Goal: Obtain resource: Obtain resource

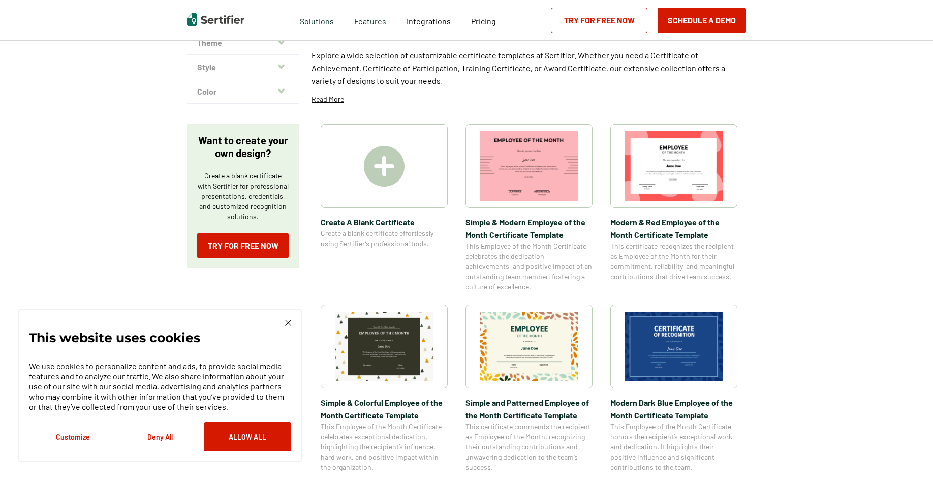
scroll to position [102, 0]
click at [286, 320] on img at bounding box center [288, 323] width 6 height 6
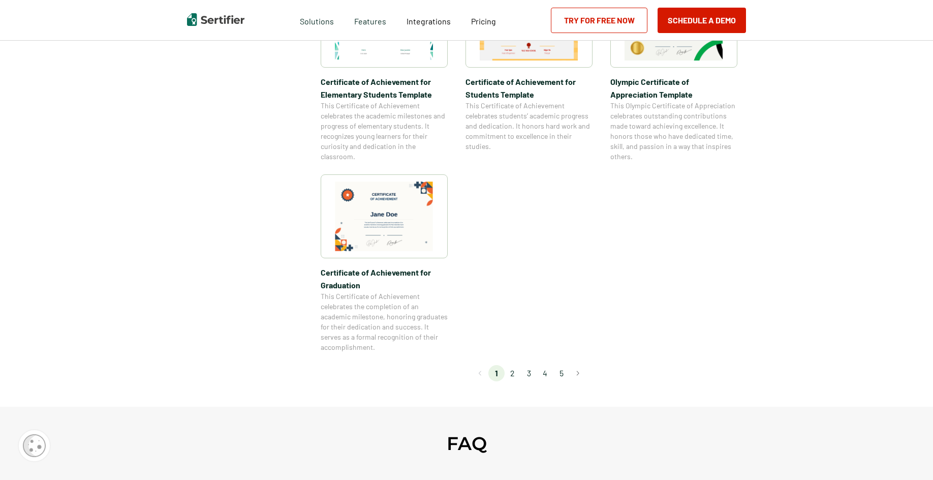
scroll to position [813, 0]
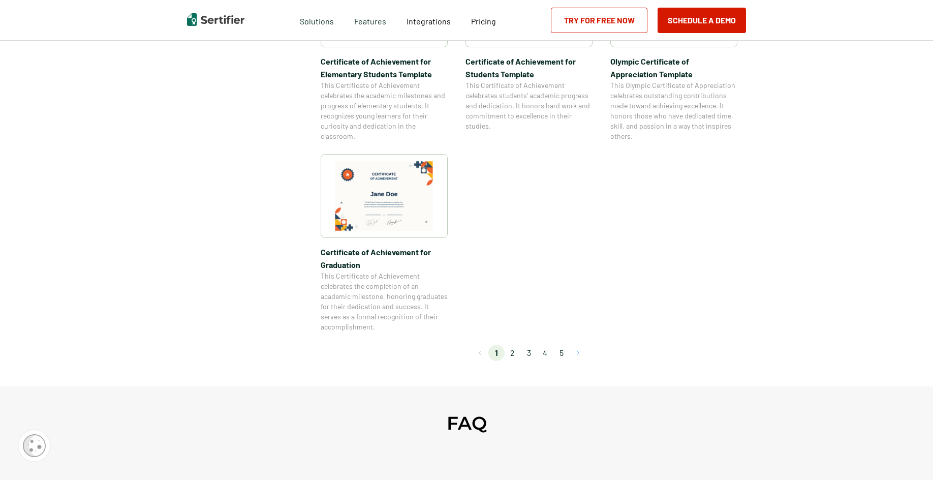
click at [578, 351] on button "Go to next page" at bounding box center [578, 353] width 16 height 16
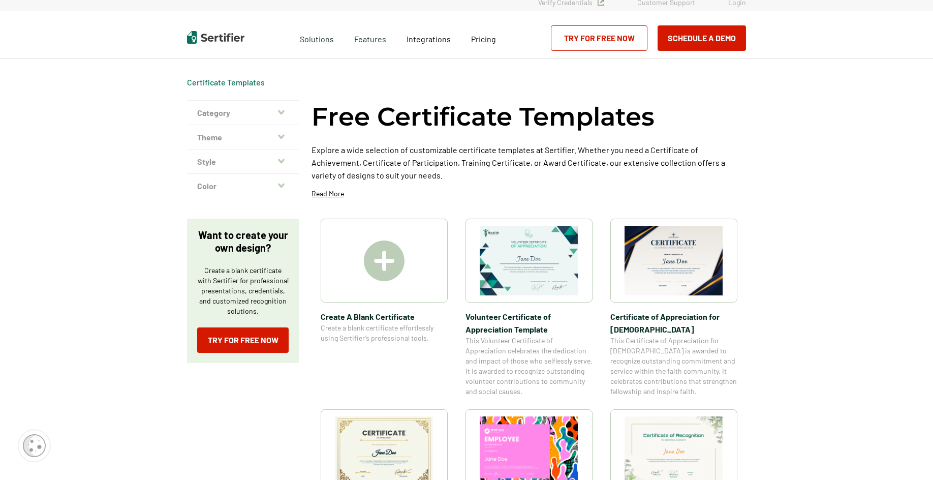
scroll to position [0, 0]
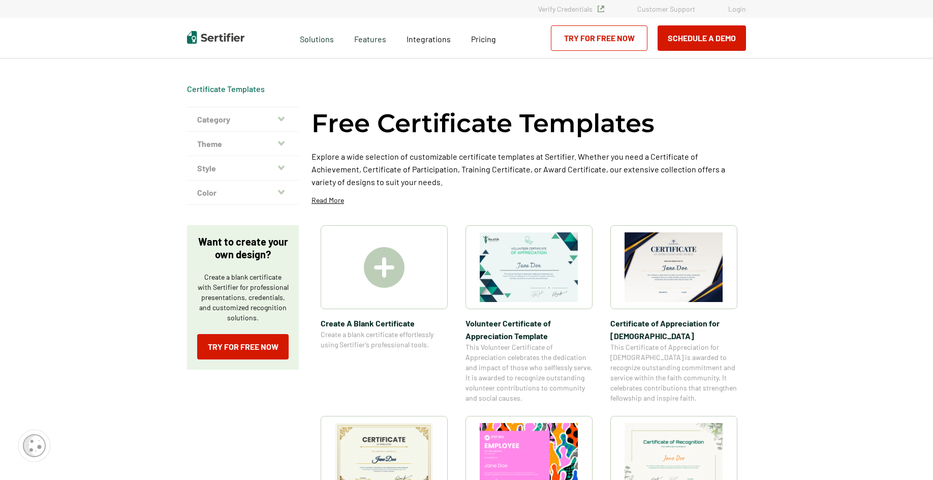
click at [413, 289] on div at bounding box center [384, 267] width 127 height 84
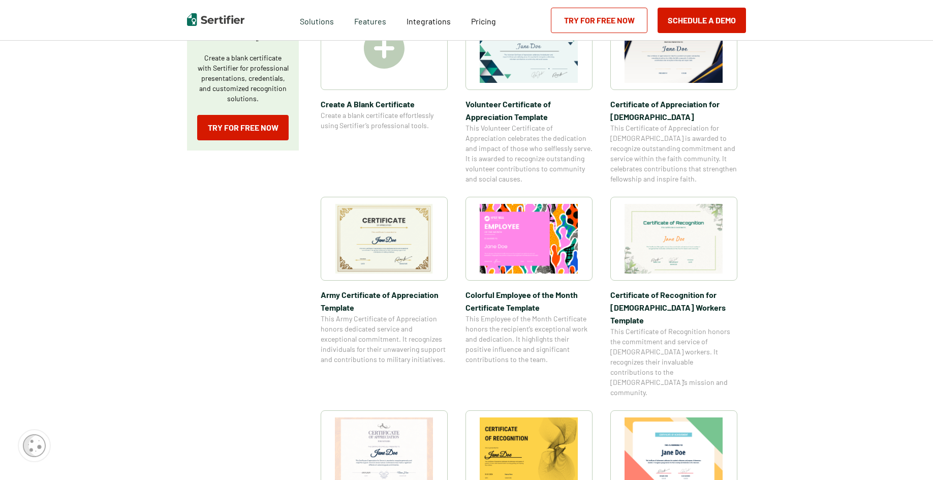
scroll to position [254, 0]
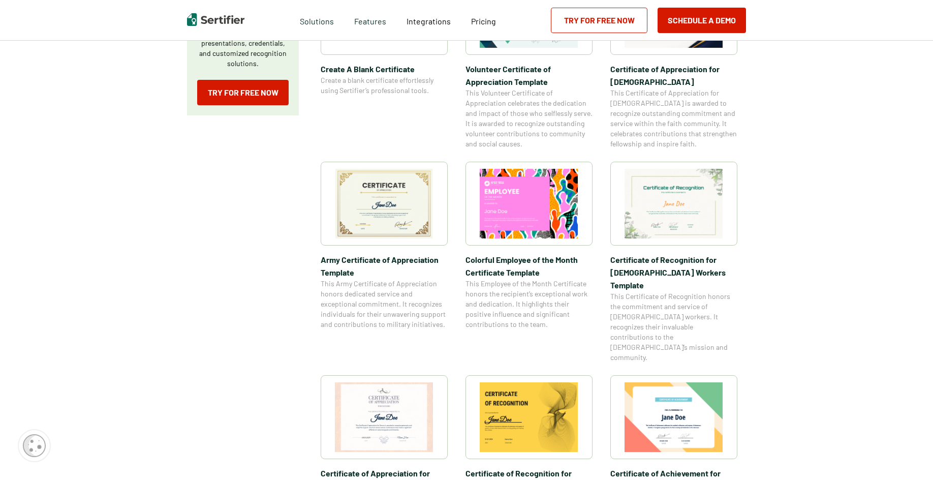
click at [375, 196] on img at bounding box center [384, 204] width 99 height 70
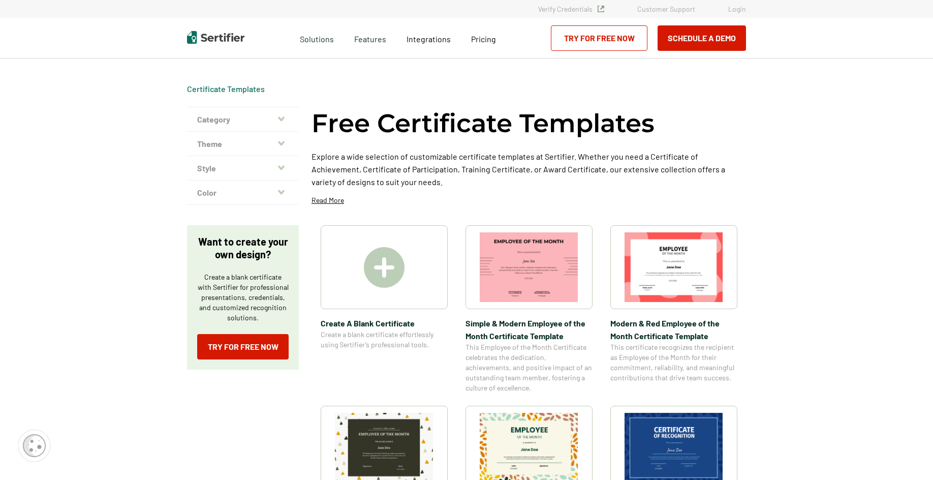
click at [282, 113] on button "Category" at bounding box center [243, 119] width 112 height 24
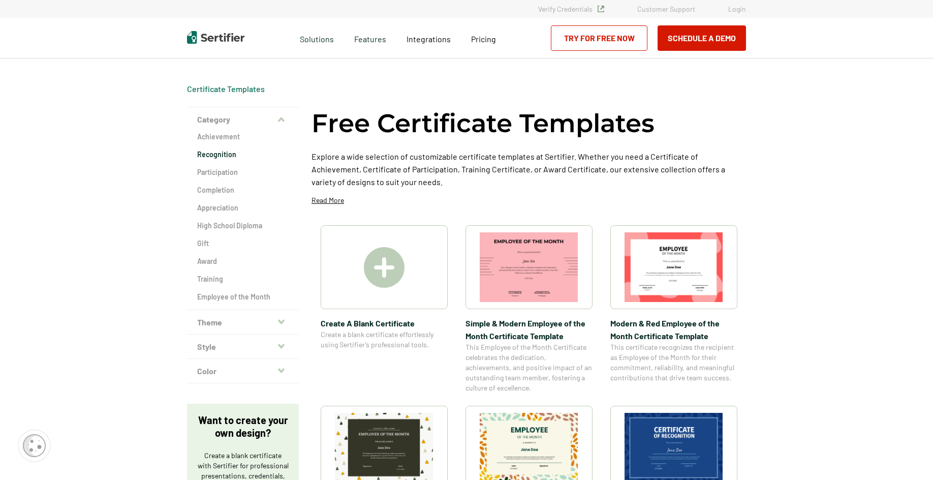
click at [230, 153] on h2 "Recognition" at bounding box center [242, 154] width 91 height 10
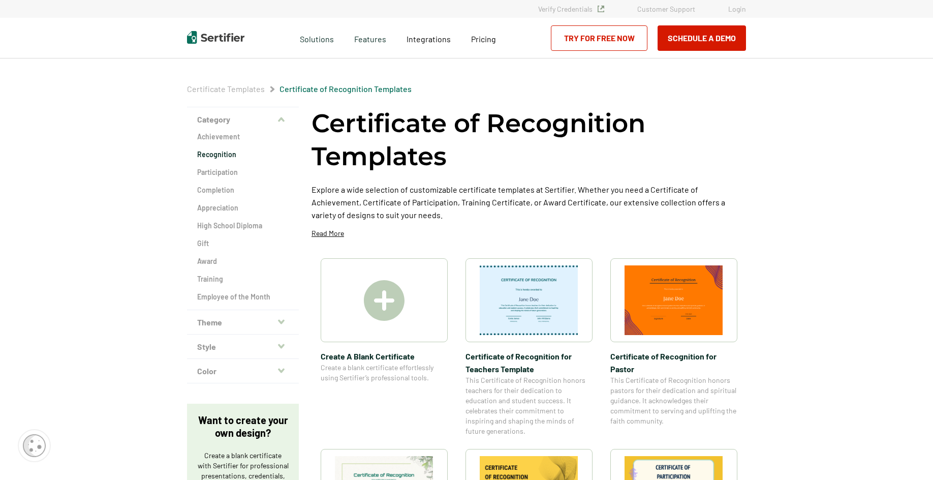
click at [284, 319] on icon "button" at bounding box center [281, 322] width 7 height 8
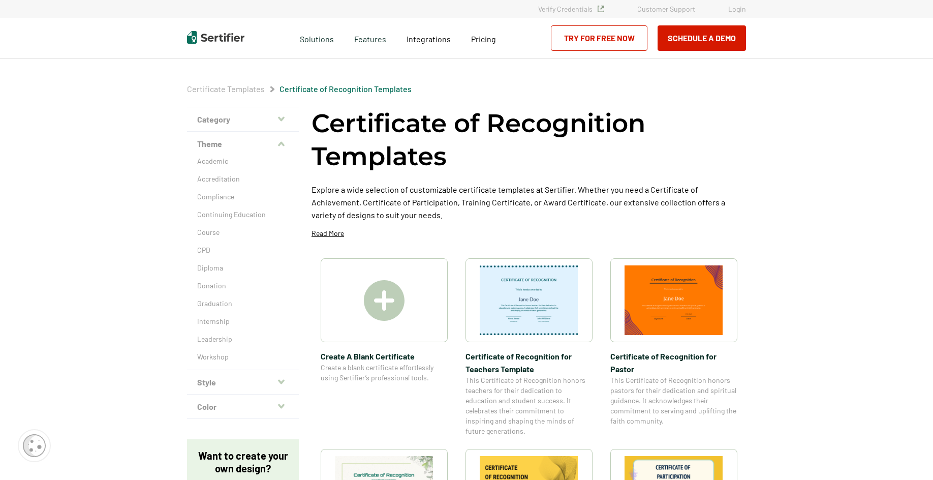
click at [284, 381] on icon "button" at bounding box center [281, 382] width 7 height 8
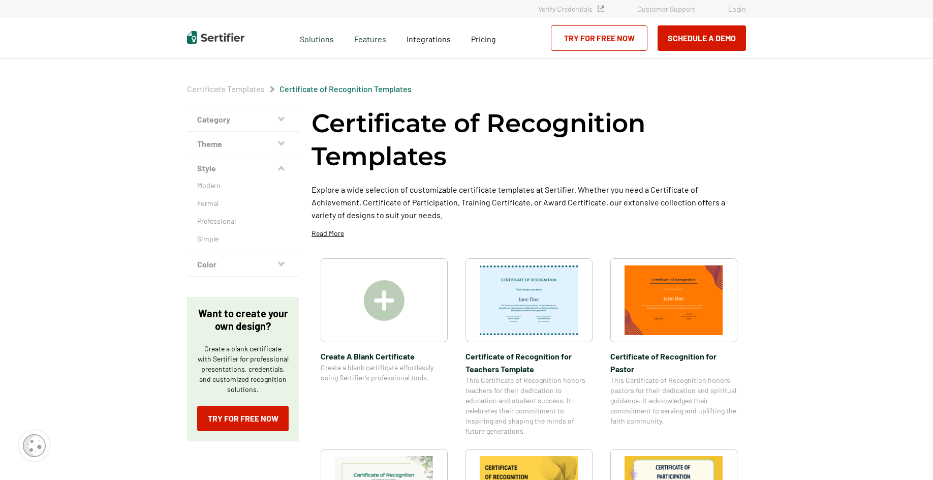
click at [285, 261] on icon "button" at bounding box center [281, 264] width 7 height 8
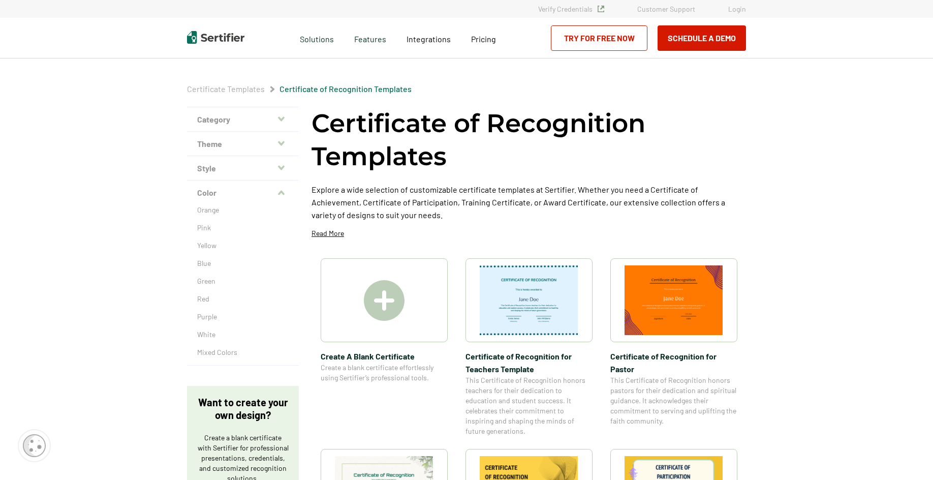
click at [288, 117] on button "Category" at bounding box center [243, 119] width 112 height 24
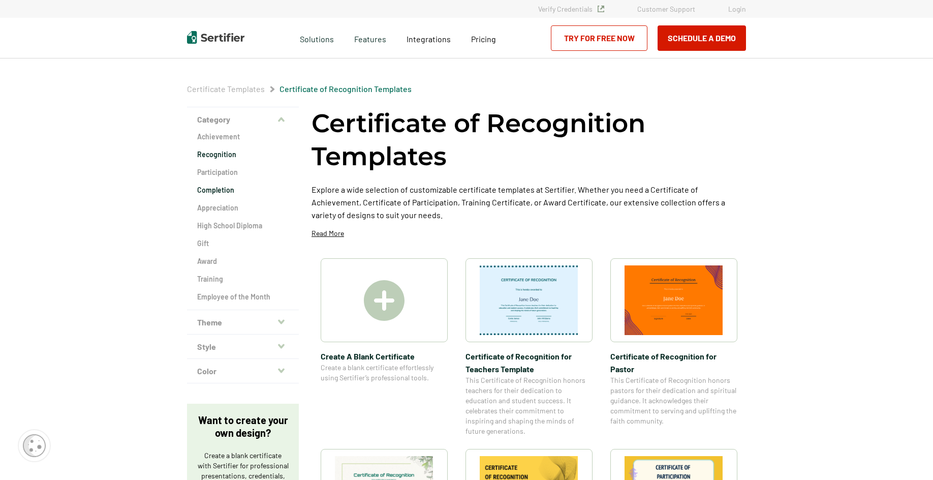
click at [234, 188] on h2 "Completion" at bounding box center [242, 190] width 91 height 10
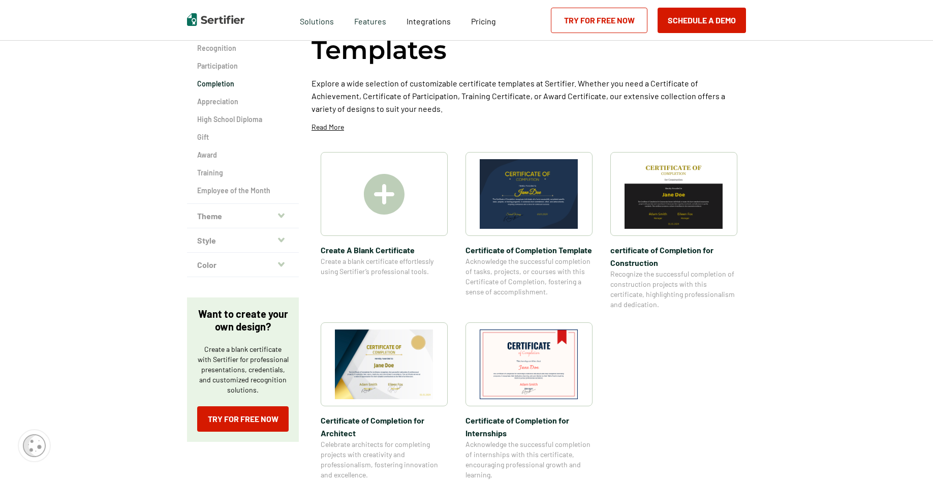
scroll to position [152, 0]
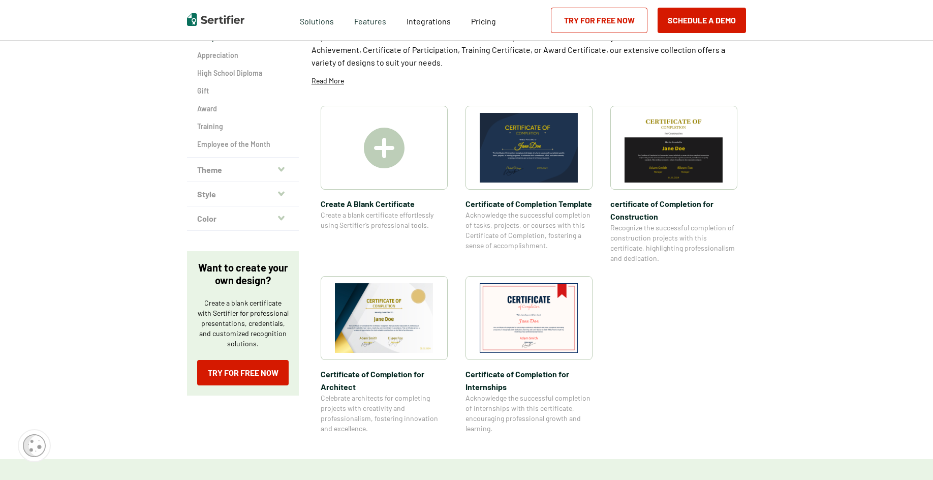
click at [529, 162] on img at bounding box center [529, 148] width 99 height 70
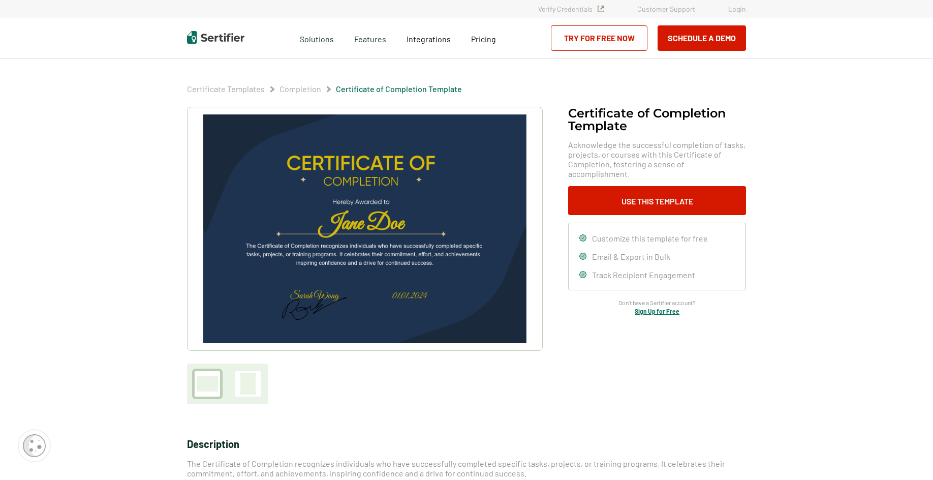
click at [313, 162] on img at bounding box center [364, 228] width 323 height 229
click at [679, 186] on button "Use This Template" at bounding box center [657, 200] width 178 height 29
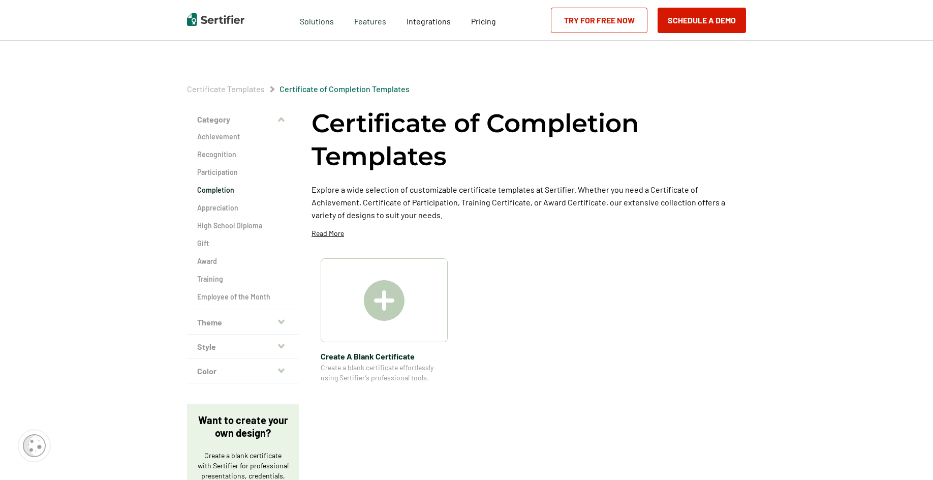
scroll to position [152, 0]
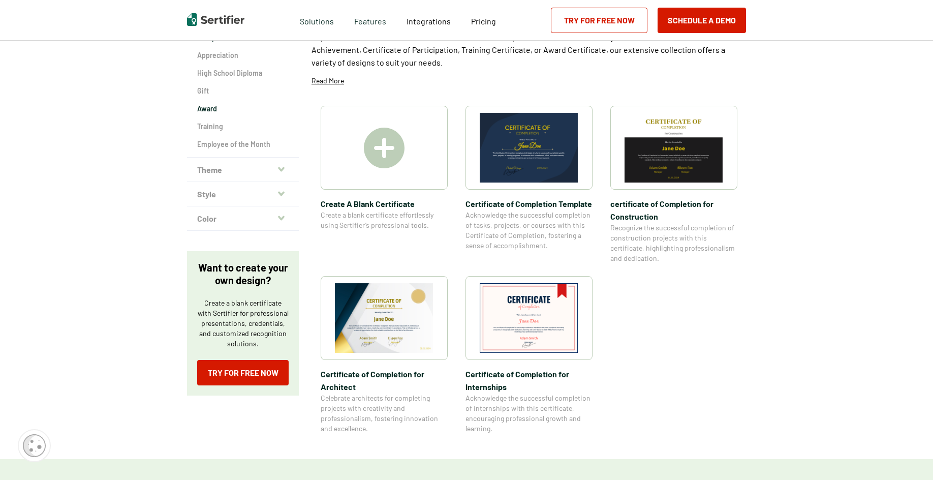
click at [205, 108] on h2 "Award" at bounding box center [242, 109] width 91 height 10
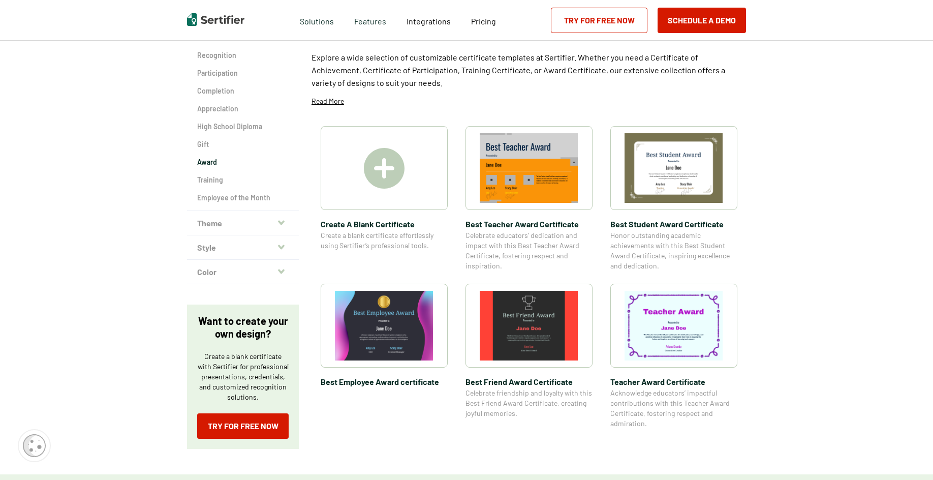
scroll to position [102, 0]
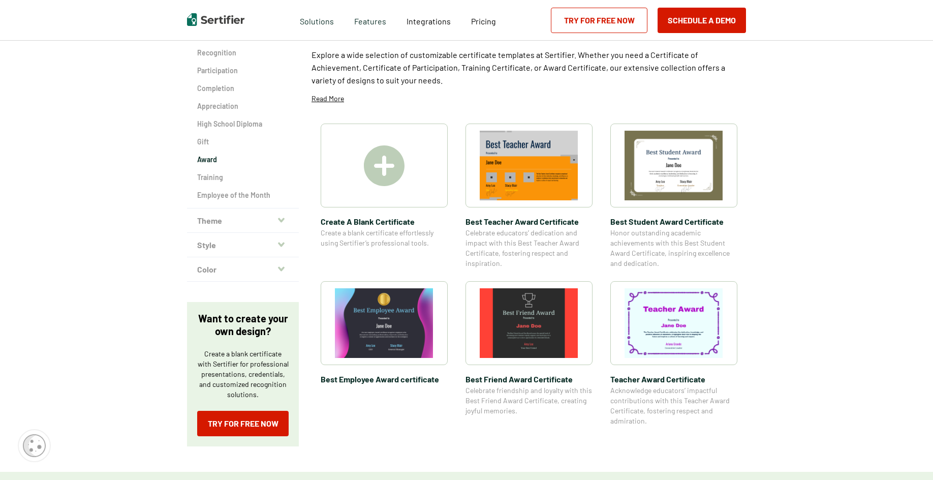
click at [511, 325] on img at bounding box center [529, 323] width 99 height 70
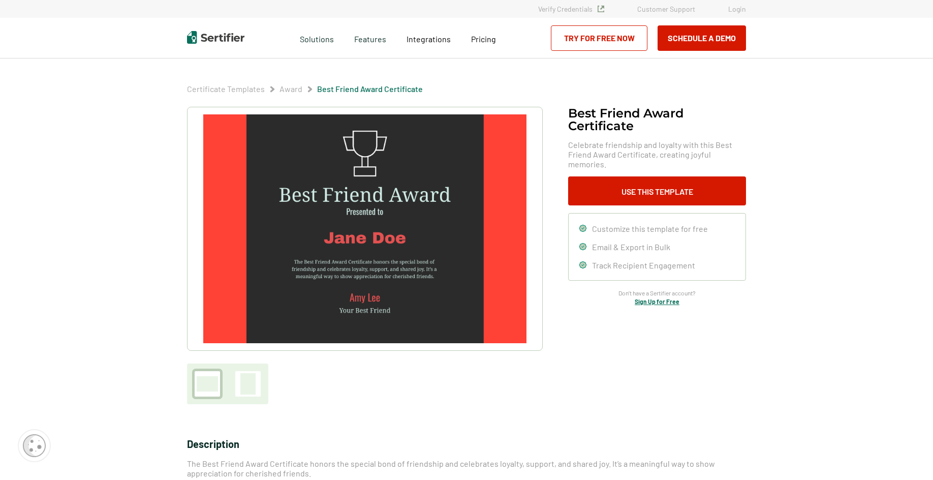
scroll to position [102, 0]
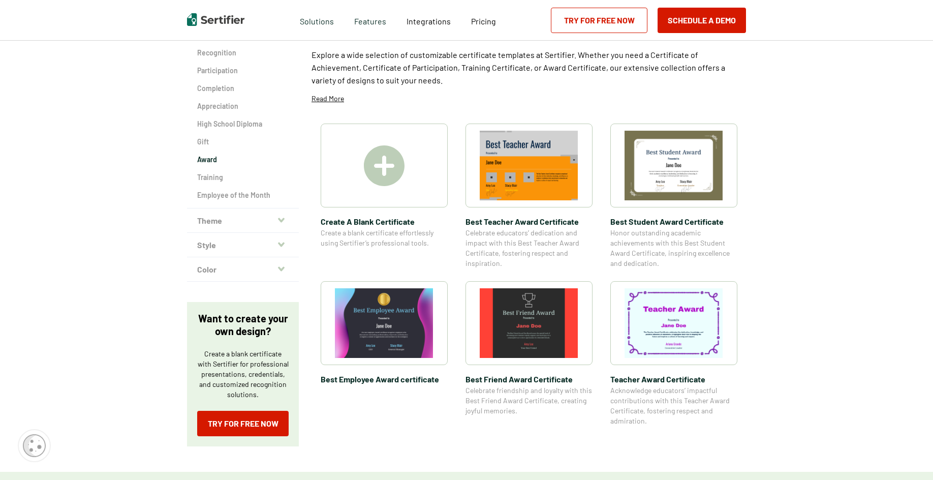
click at [667, 157] on img at bounding box center [674, 166] width 99 height 70
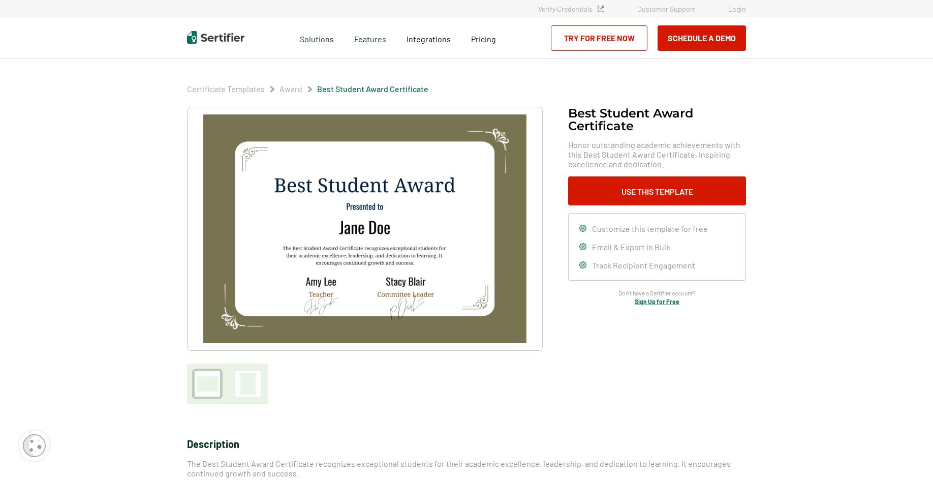
click at [313, 191] on img at bounding box center [364, 228] width 323 height 229
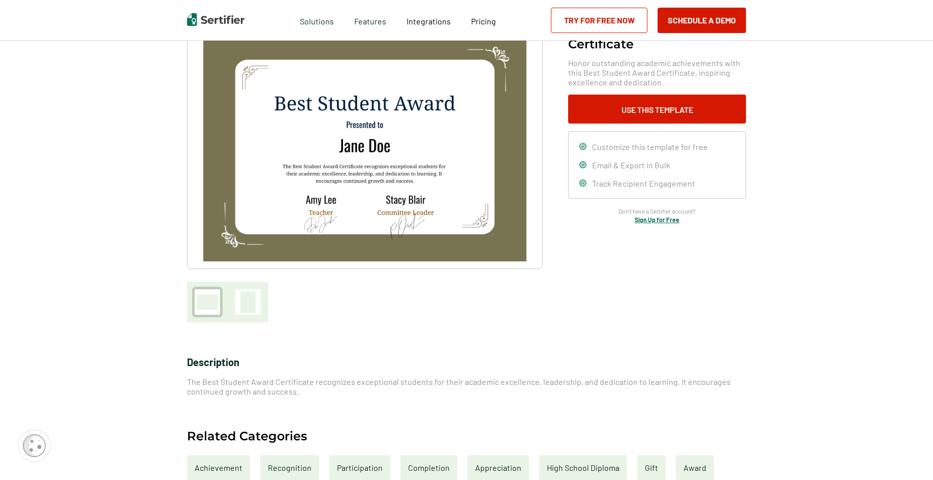
scroll to position [102, 0]
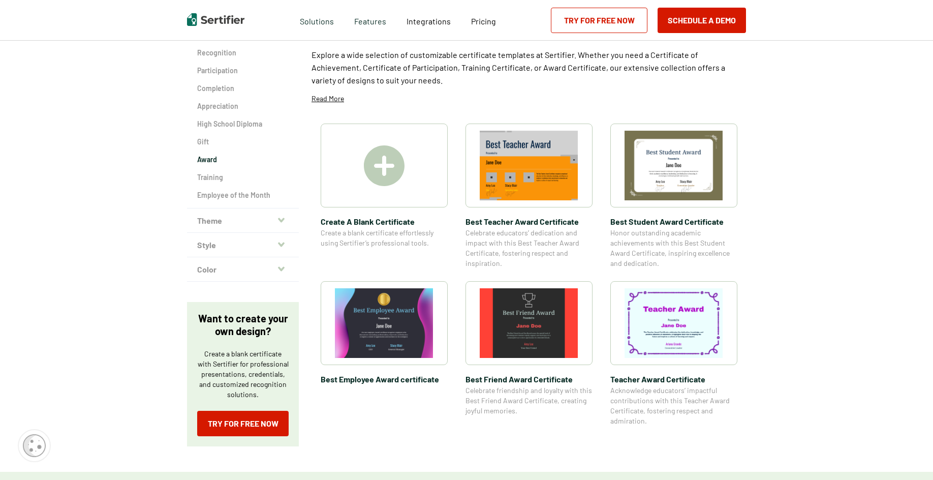
click at [397, 164] on img at bounding box center [384, 165] width 41 height 41
